Goal: Navigation & Orientation: Find specific page/section

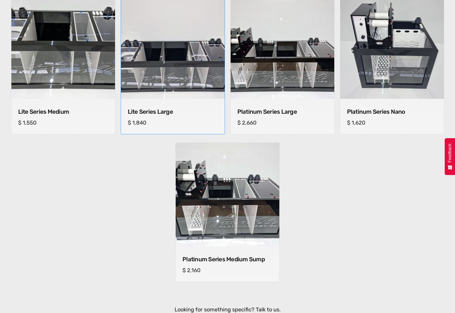
scroll to position [397, 0]
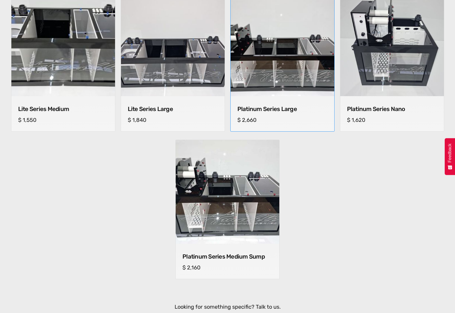
click at [272, 77] on img at bounding box center [282, 44] width 109 height 109
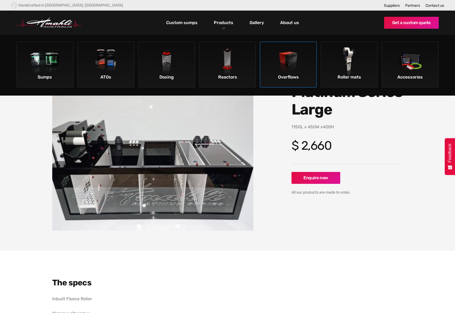
click at [284, 59] on img at bounding box center [288, 62] width 31 height 31
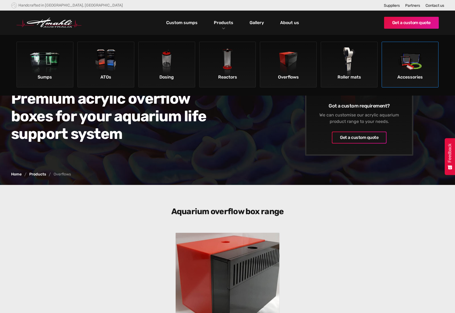
click at [416, 72] on img at bounding box center [410, 62] width 31 height 31
